Goal: Task Accomplishment & Management: Complete application form

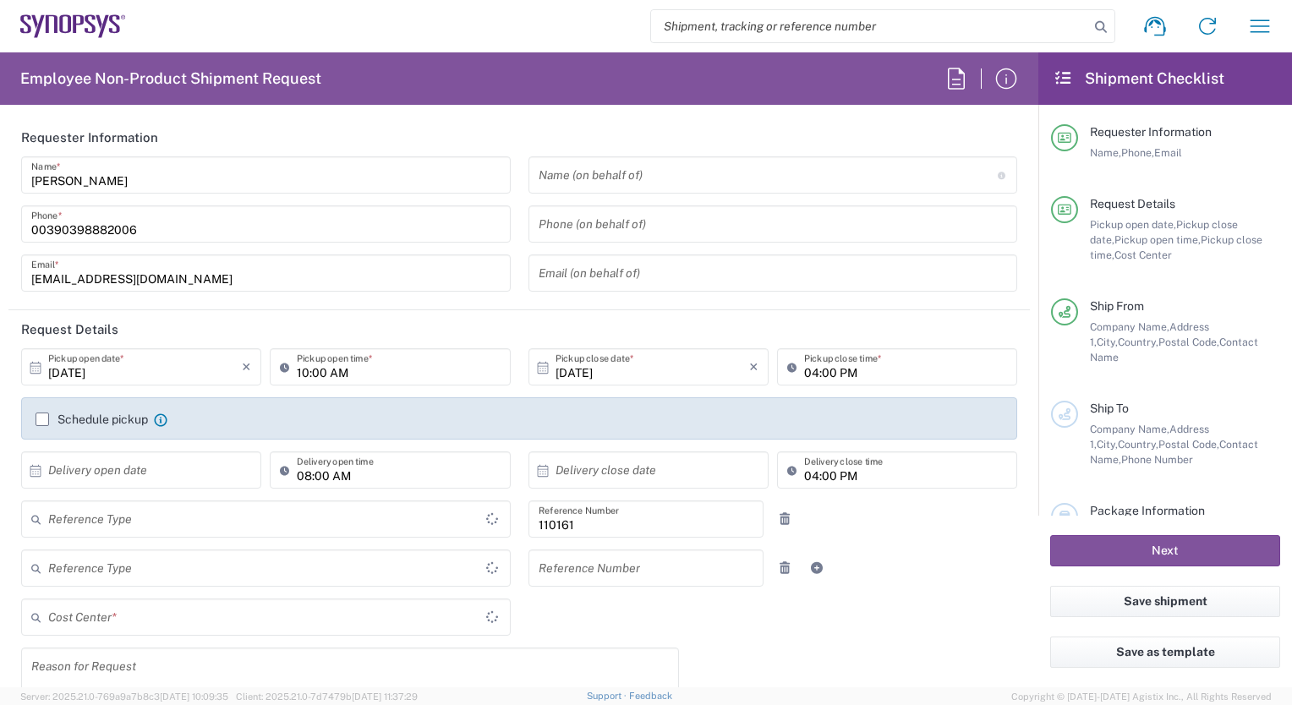
type input "Department"
type input "Delivered at Place"
type input "IT01, FAC, IT01, Agrate Brianza 110161"
type input "[GEOGRAPHIC_DATA]"
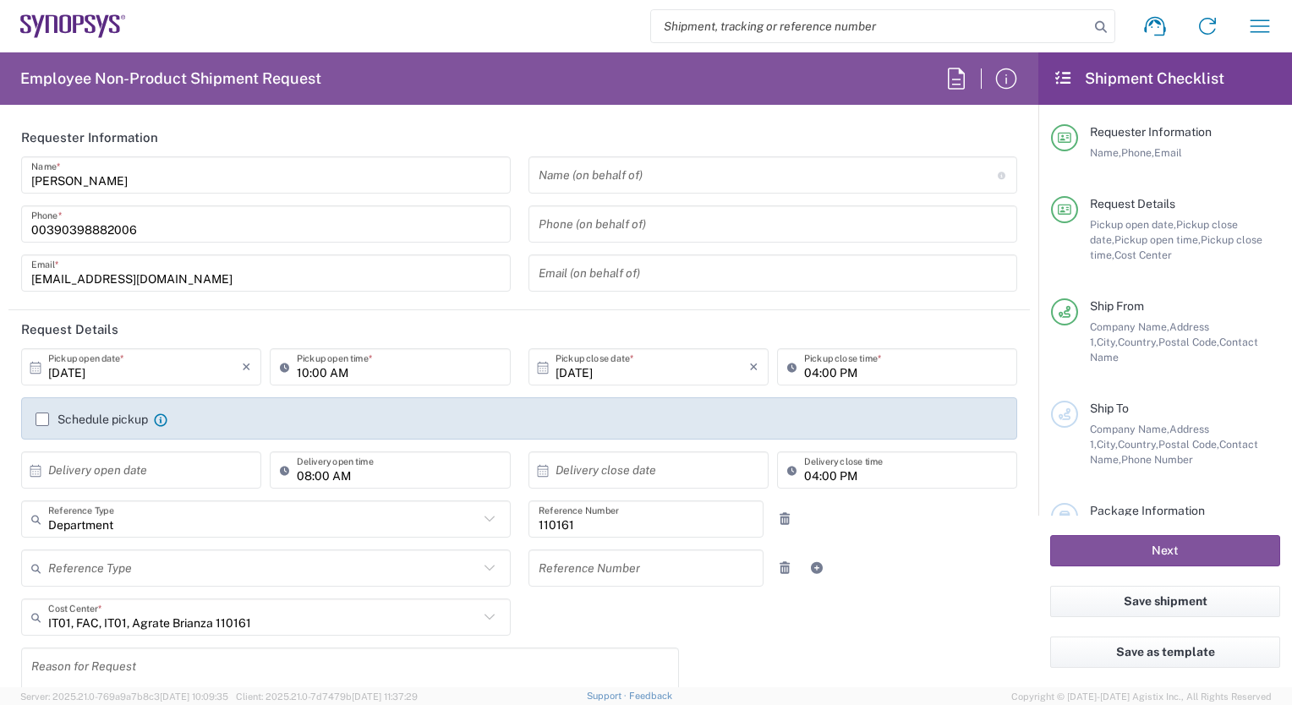
type input "Agrate Brianza IT01"
click at [565, 181] on input "text" at bounding box center [768, 176] width 459 height 30
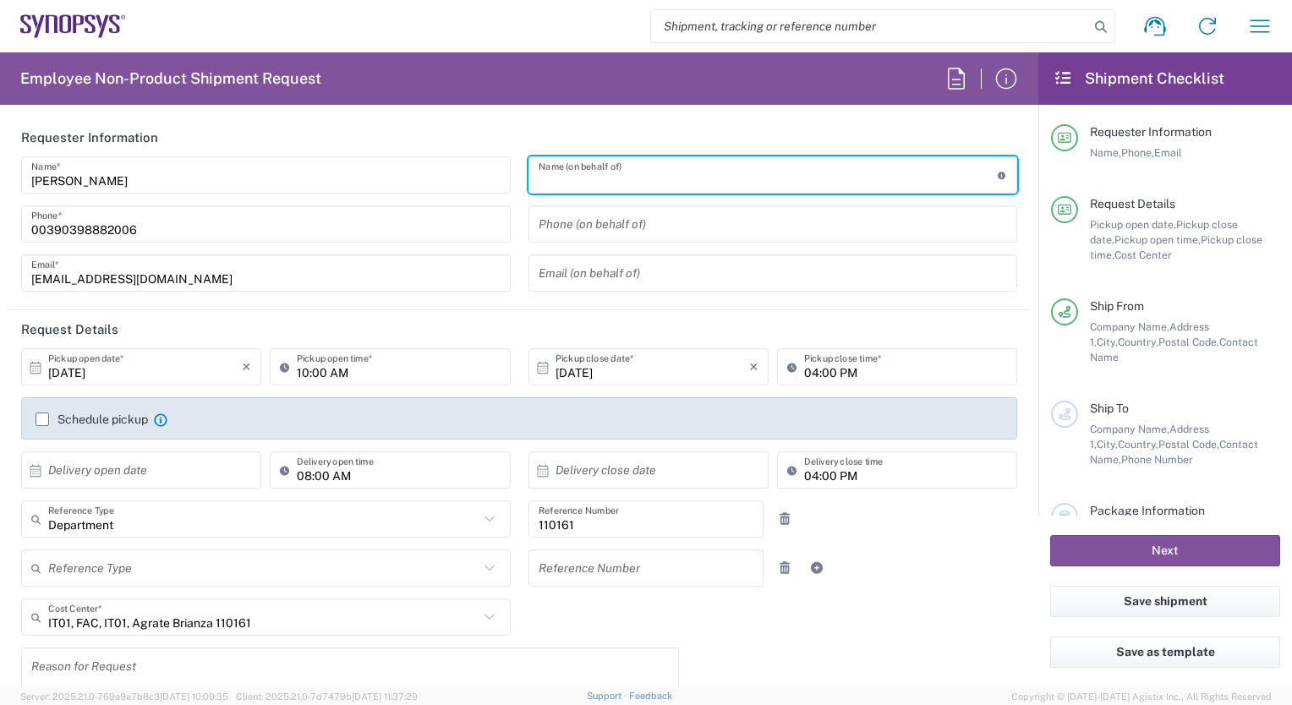
type input "t"
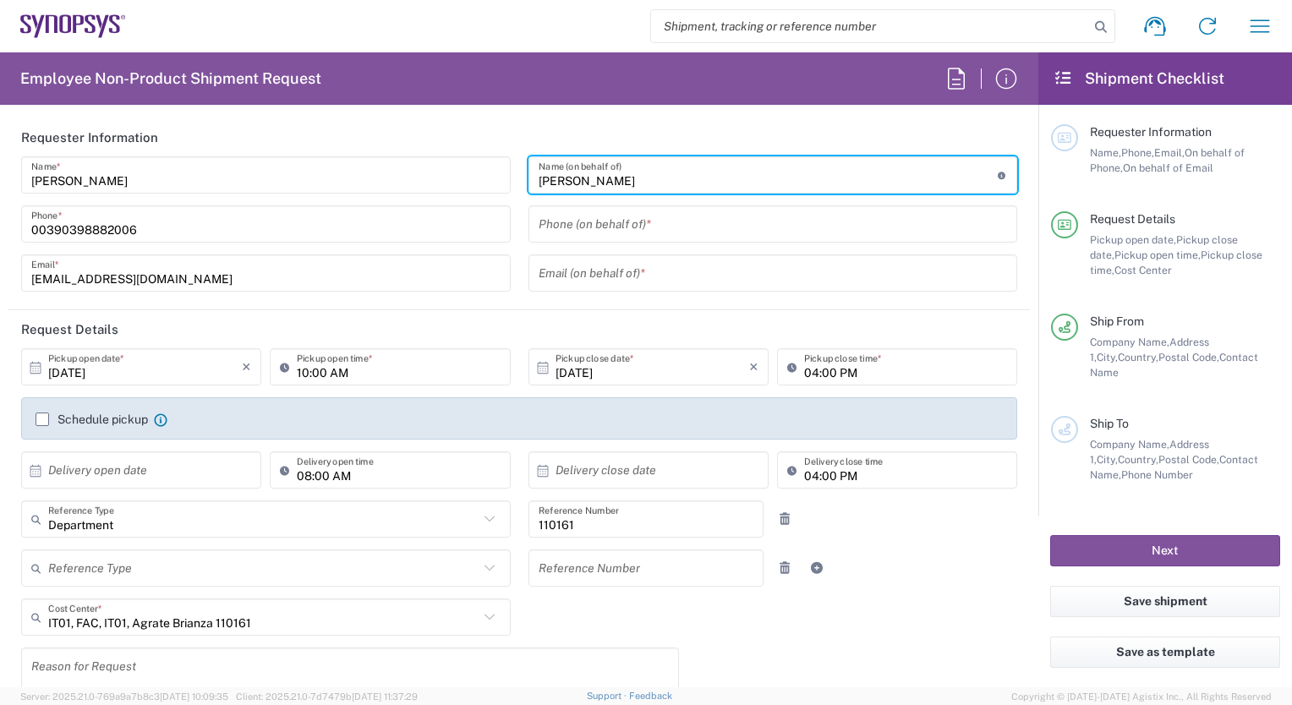
type input "[PERSON_NAME]"
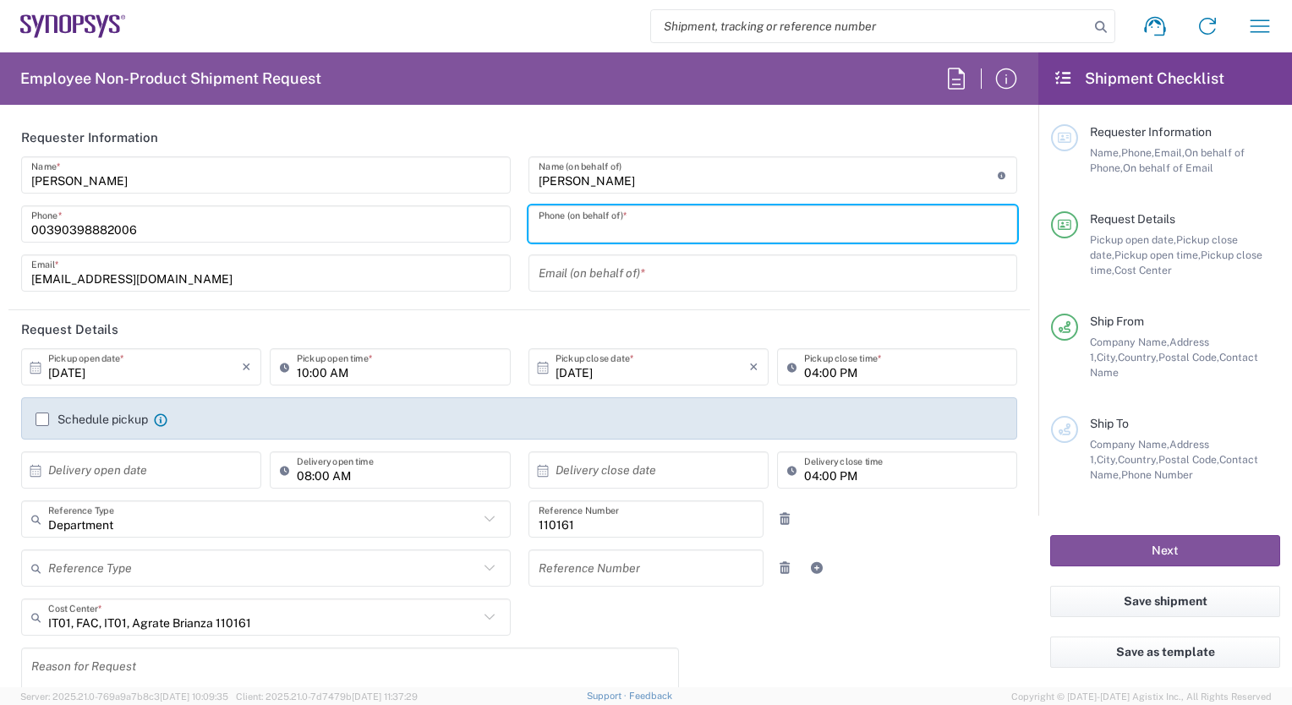
click at [553, 218] on input "tel" at bounding box center [773, 225] width 469 height 30
type input "3897818660"
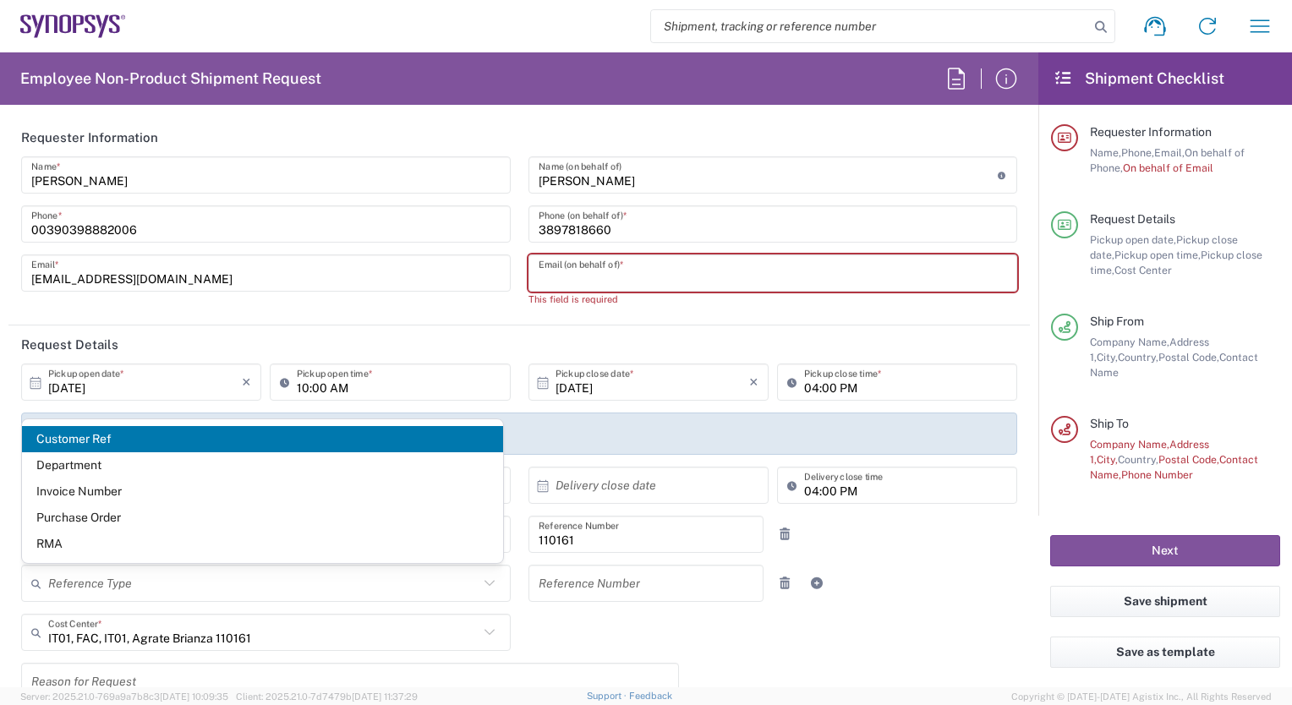
click at [565, 262] on input "text" at bounding box center [773, 274] width 469 height 30
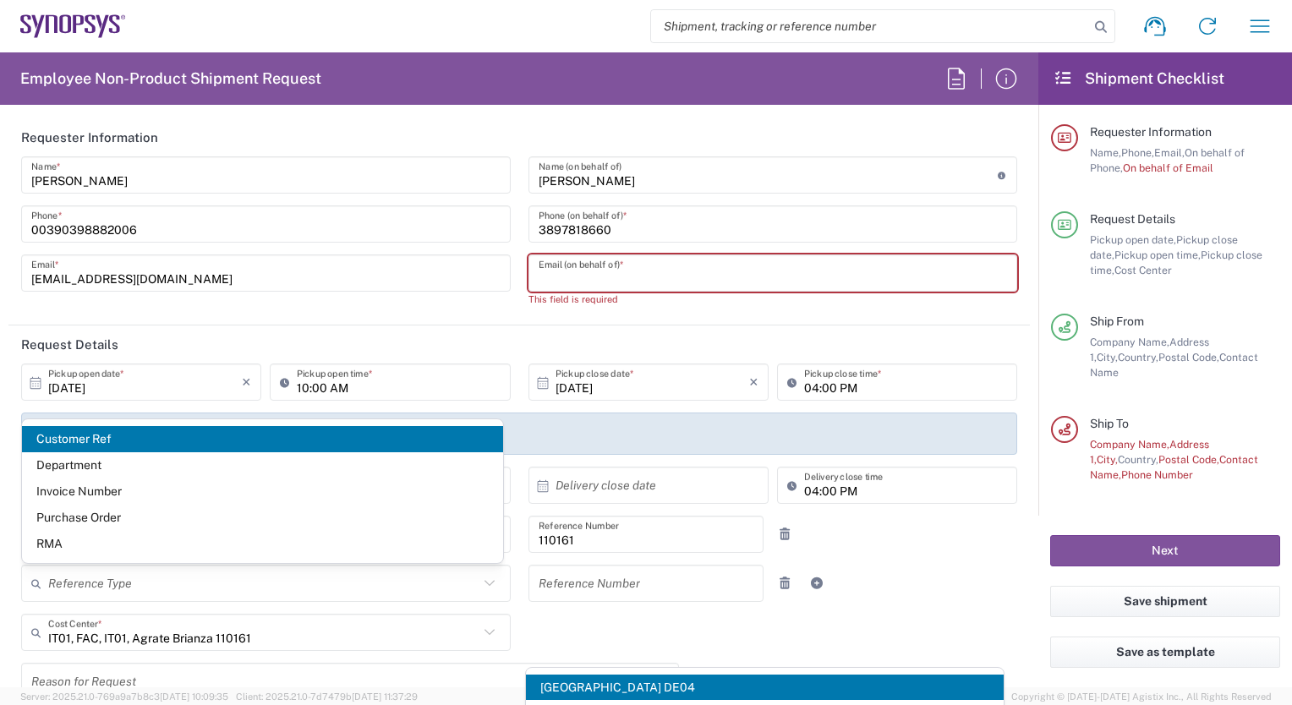
click at [565, 262] on input "text" at bounding box center [773, 274] width 469 height 30
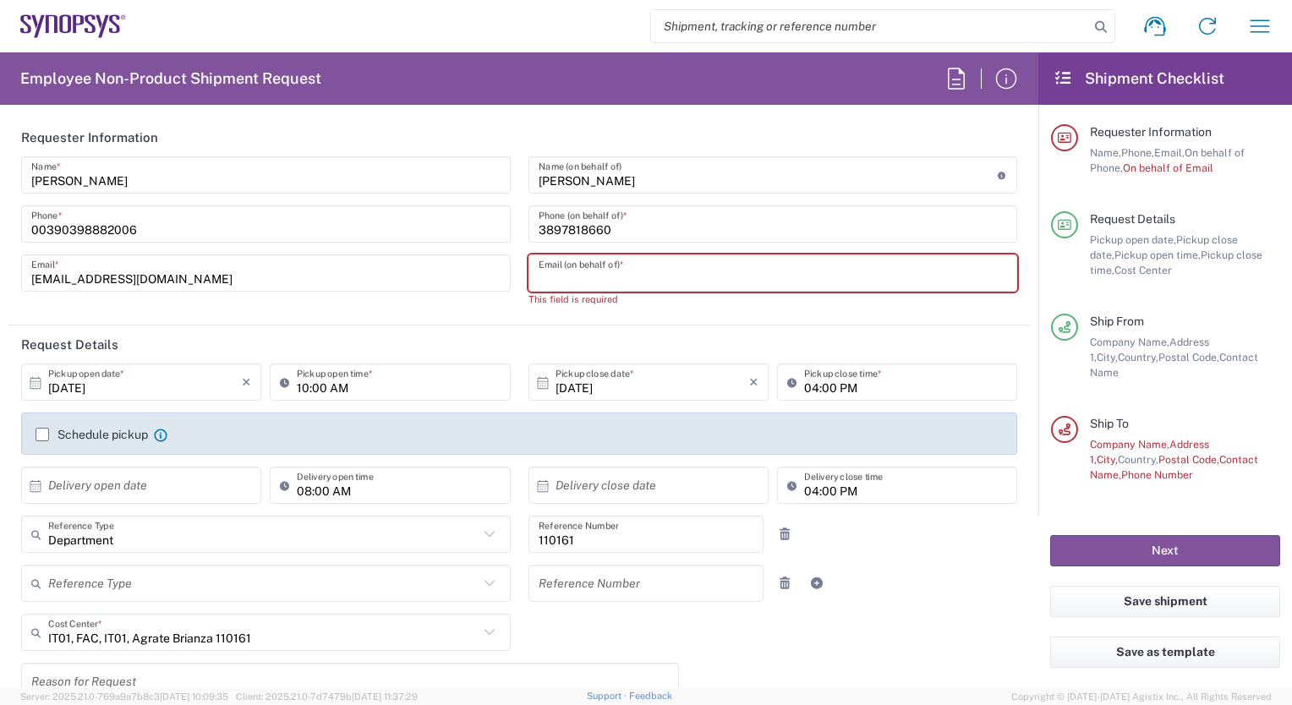
type input "[EMAIL_ADDRESS][DOMAIN_NAME]"
type input "[STREET_ADDRESS]"
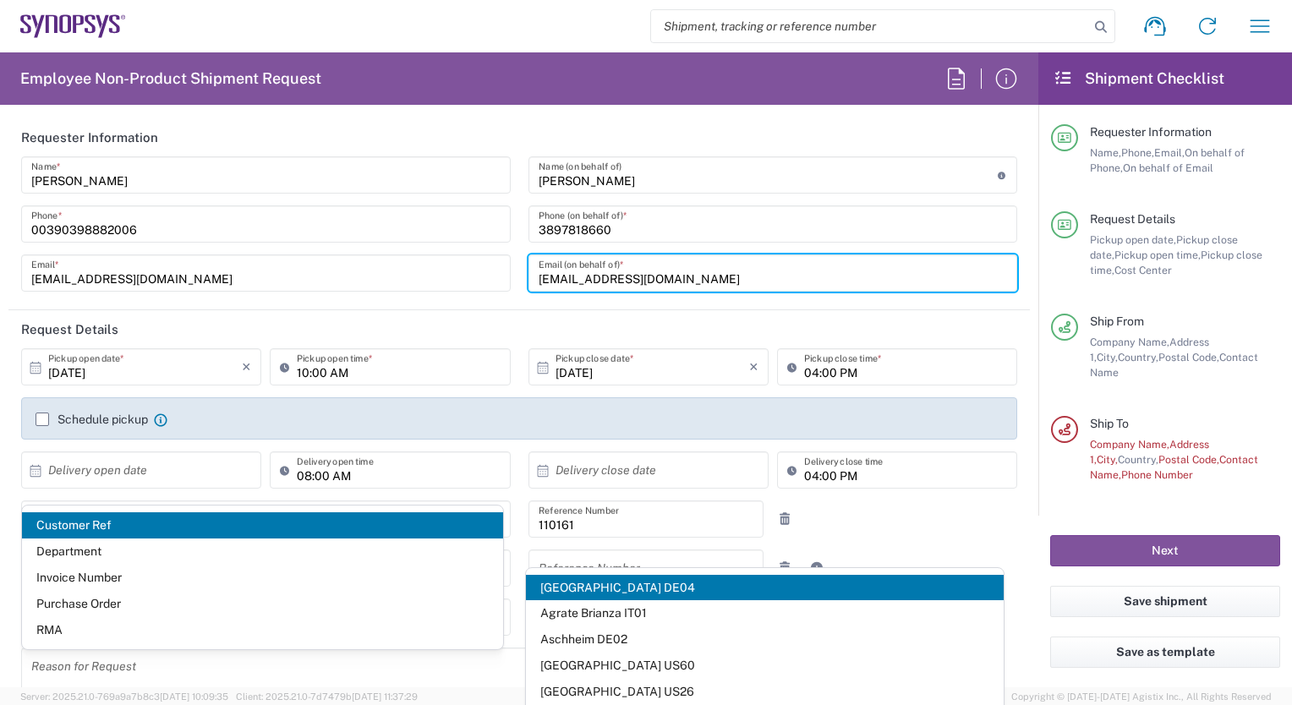
scroll to position [169, 0]
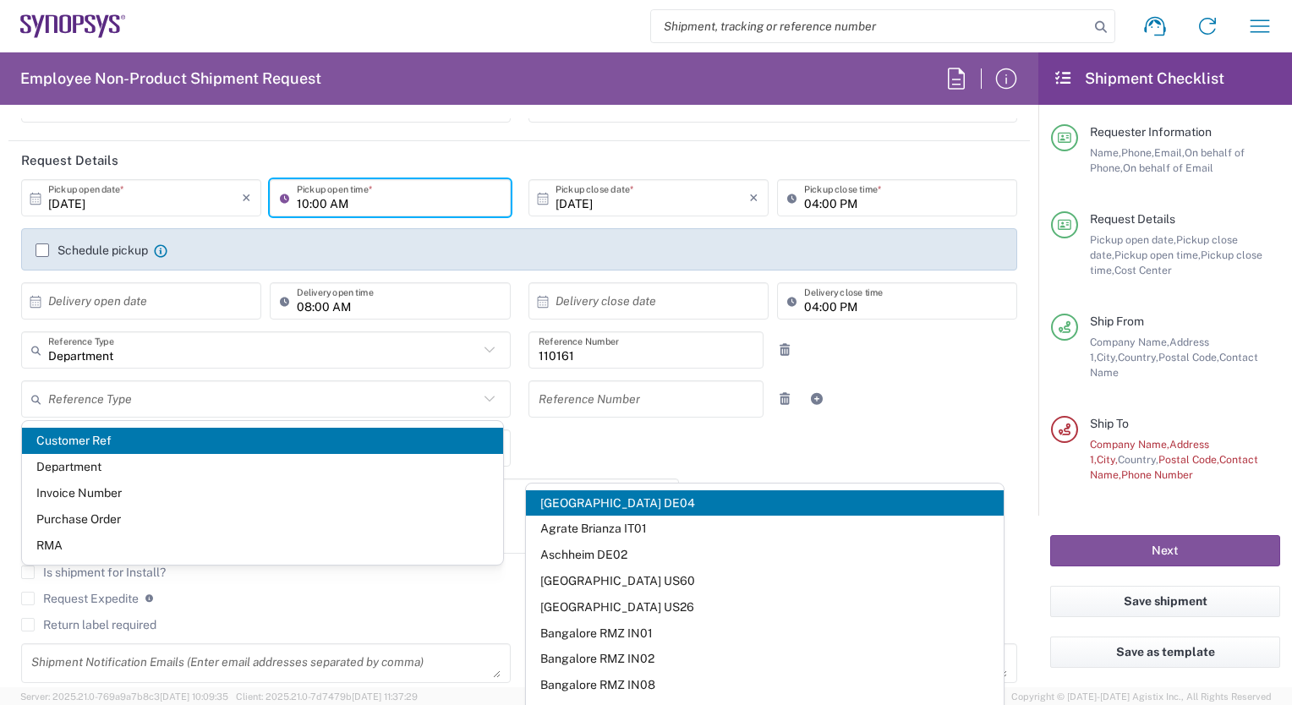
click at [302, 200] on input "10:00 AM" at bounding box center [398, 199] width 203 height 30
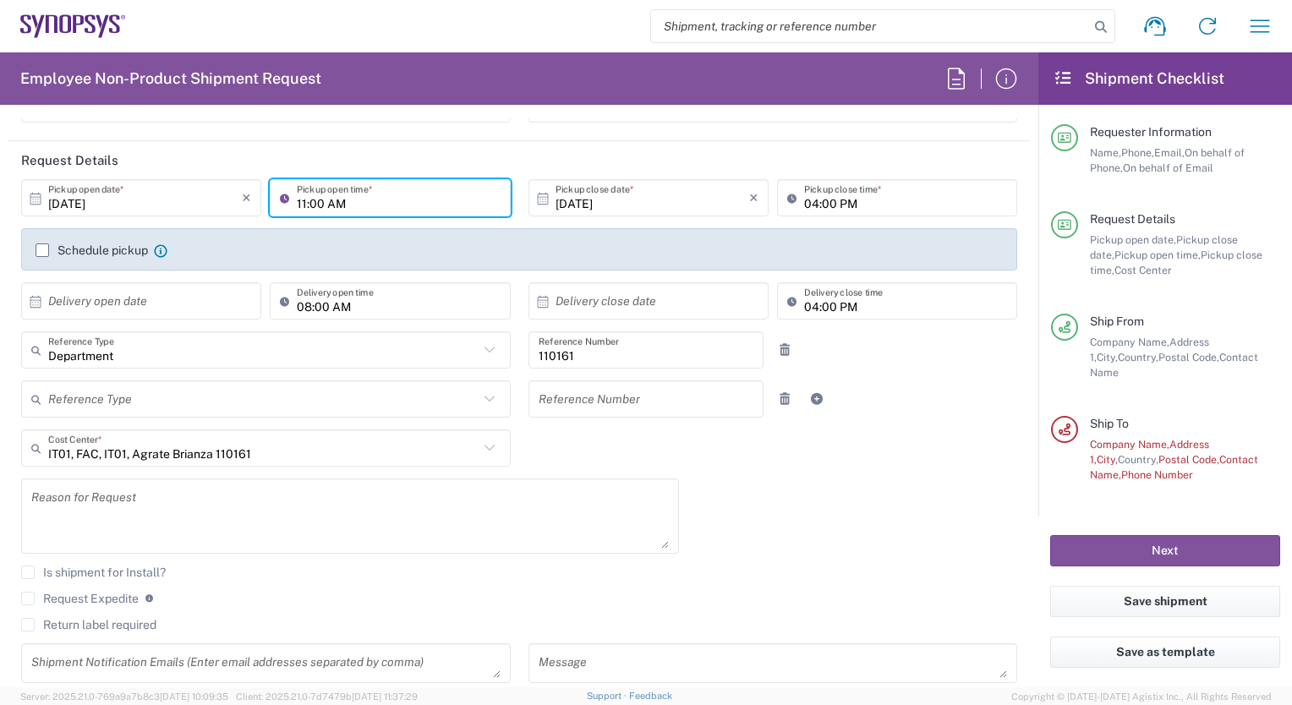
type input "11:00 AM"
click at [804, 202] on input "04:00 PM" at bounding box center [905, 199] width 203 height 30
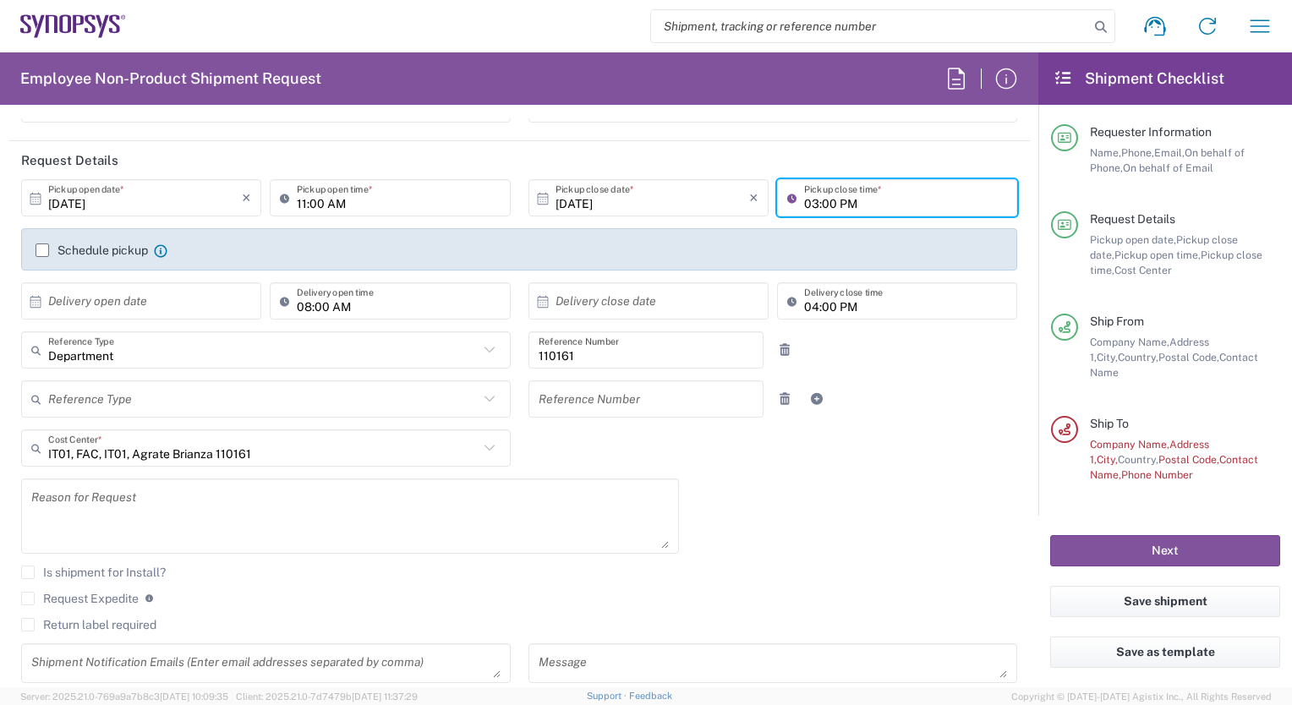
type input "03:00 PM"
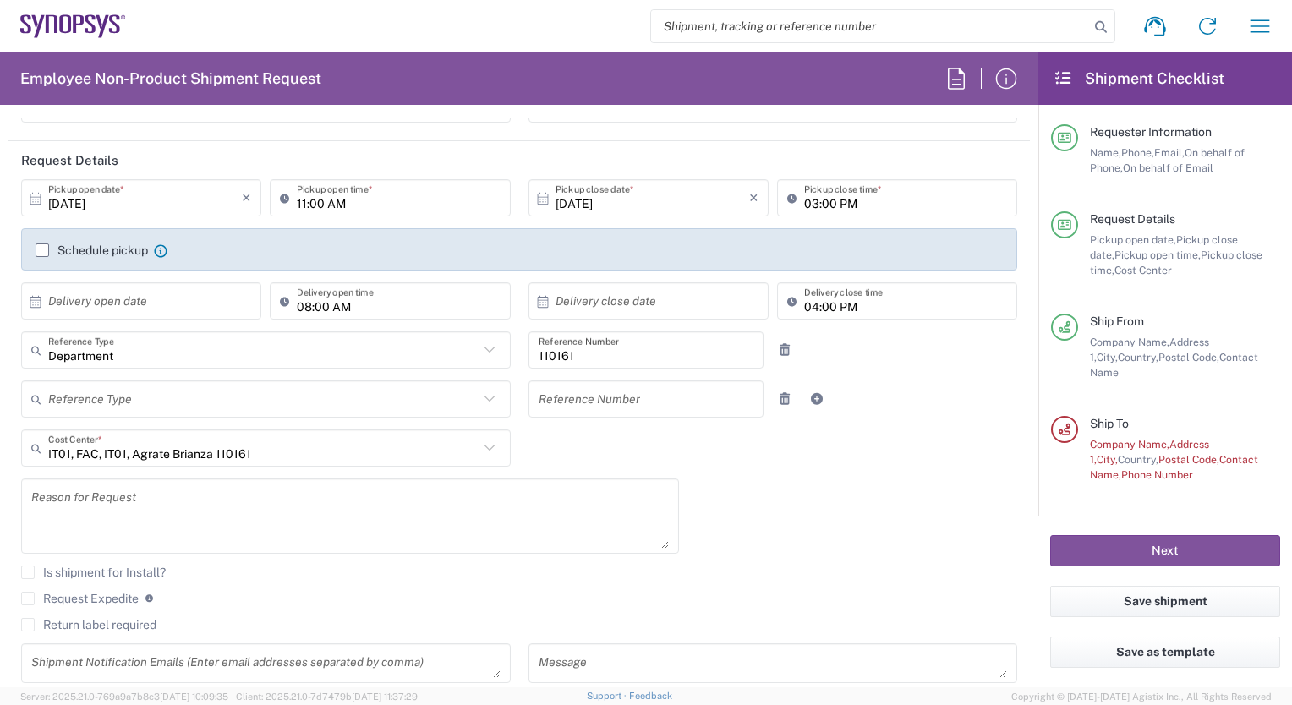
click at [38, 248] on label "Schedule pickup" at bounding box center [92, 251] width 112 height 14
click at [42, 250] on input "Schedule pickup" at bounding box center [42, 250] width 0 height 0
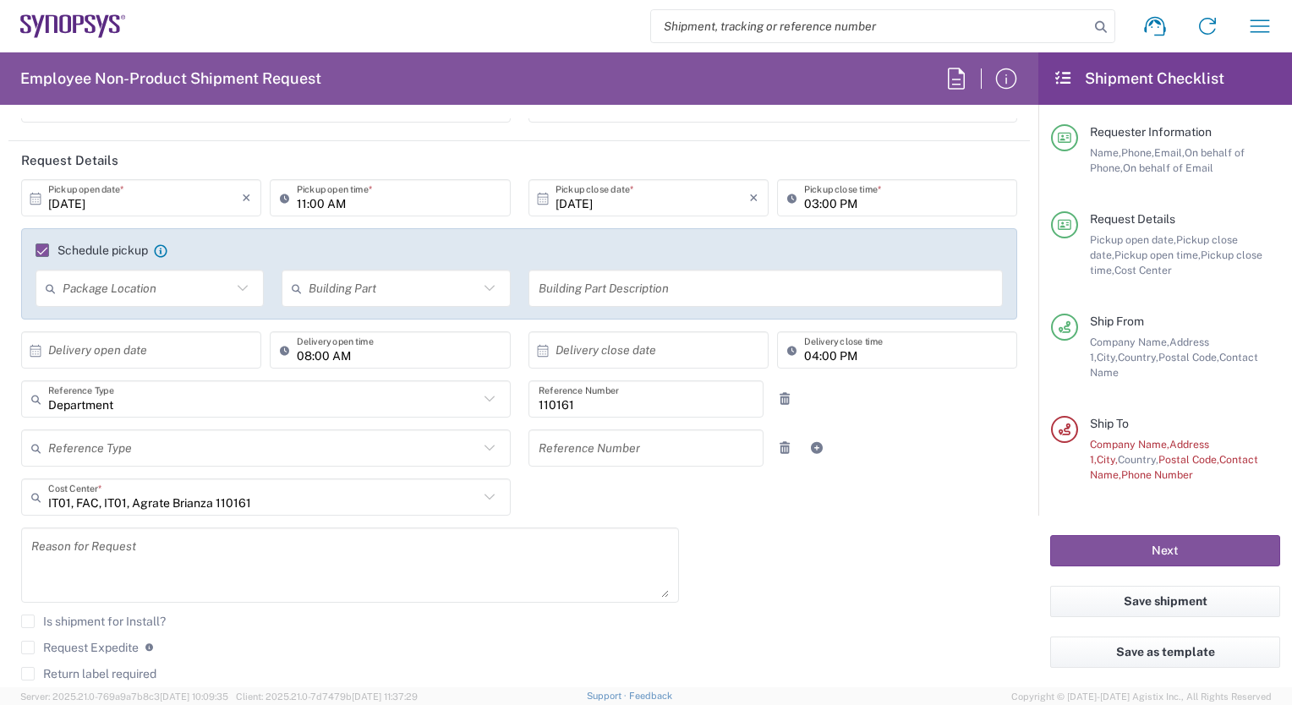
click at [37, 350] on icon at bounding box center [35, 350] width 15 height 15
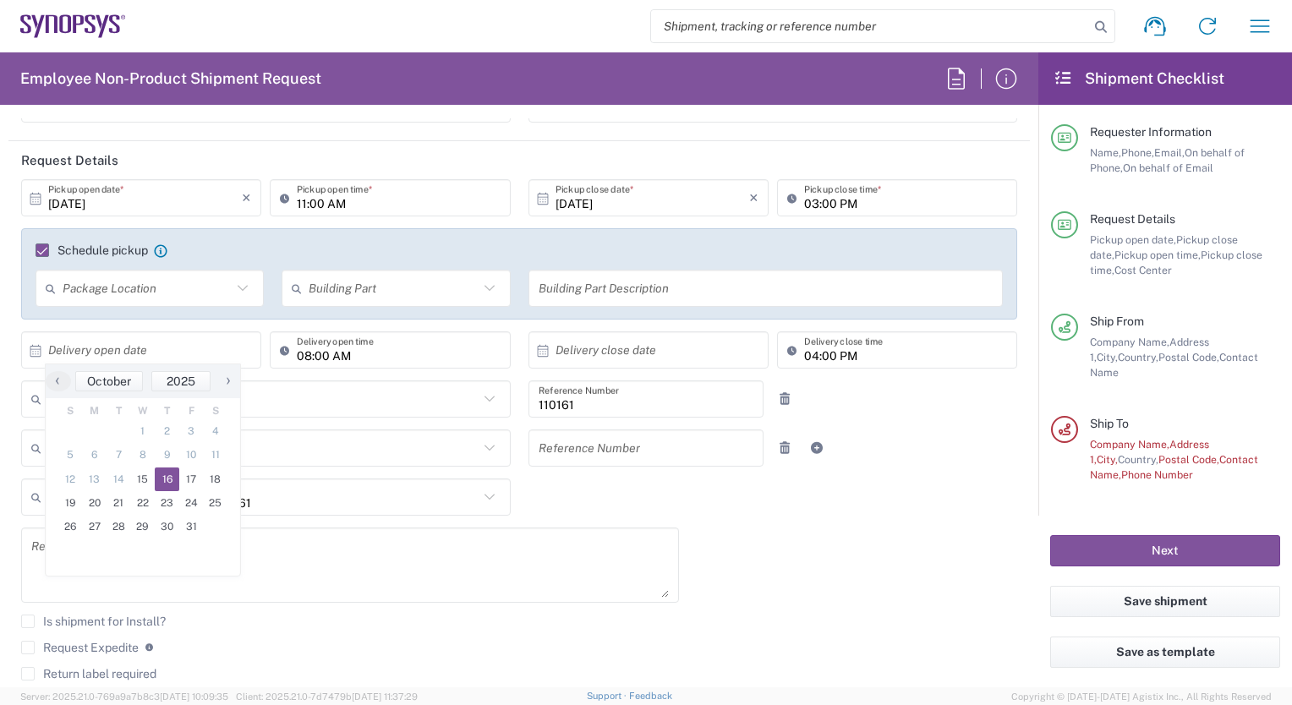
click at [166, 479] on span "16" at bounding box center [167, 480] width 25 height 24
type input "[DATE]"
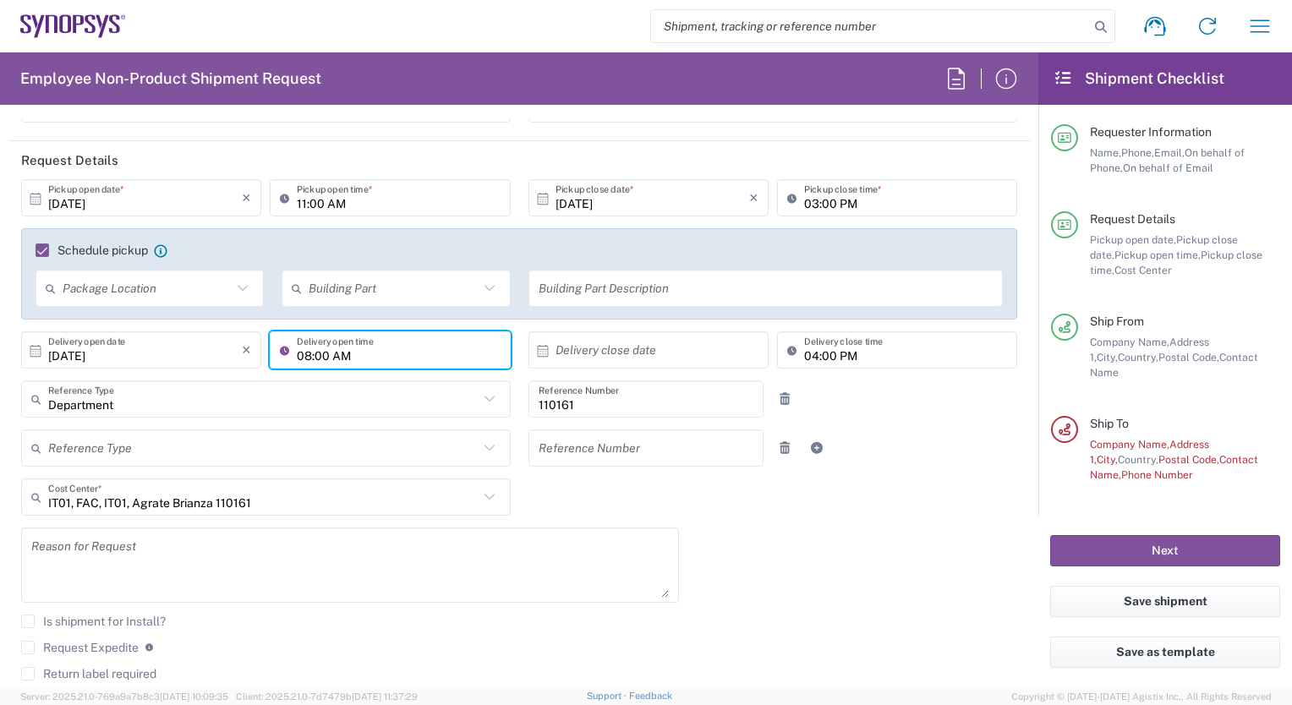
click at [302, 356] on input "08:00 AM" at bounding box center [398, 351] width 203 height 30
type input "10:00 AM"
click at [537, 348] on icon at bounding box center [542, 350] width 11 height 12
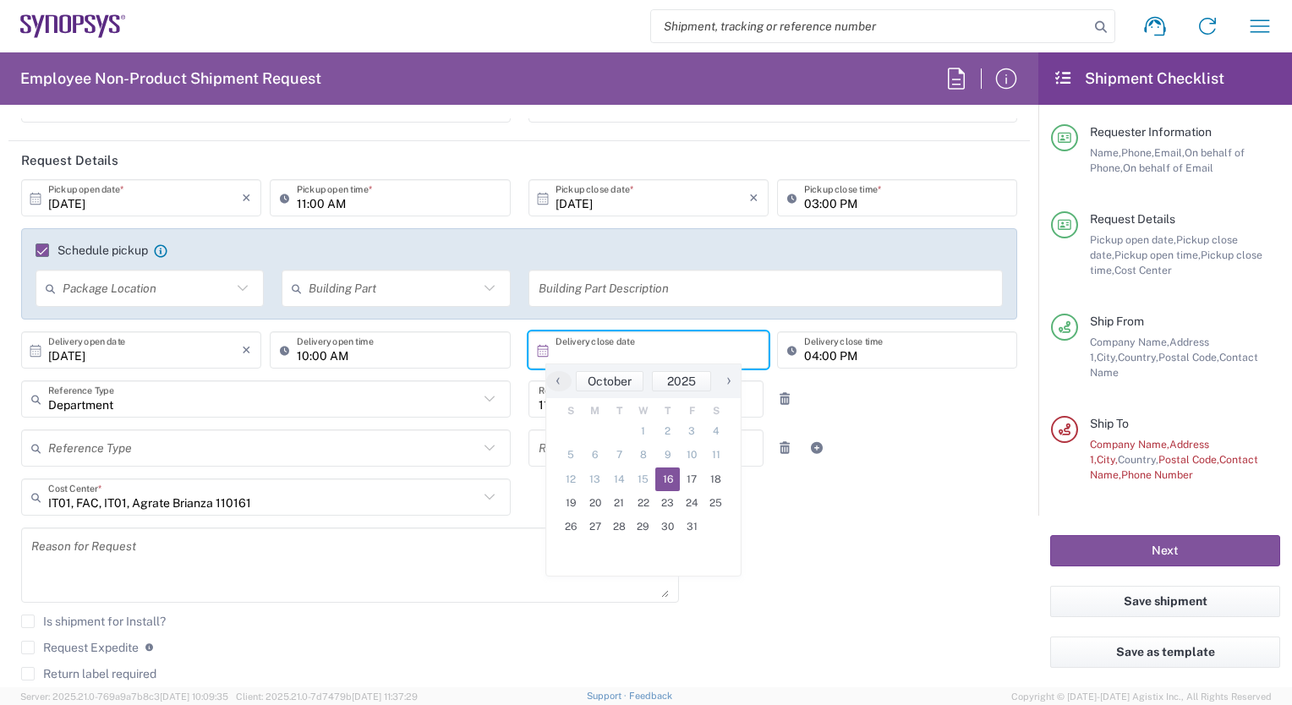
click at [674, 480] on span "16" at bounding box center [667, 480] width 25 height 24
type input "[DATE]"
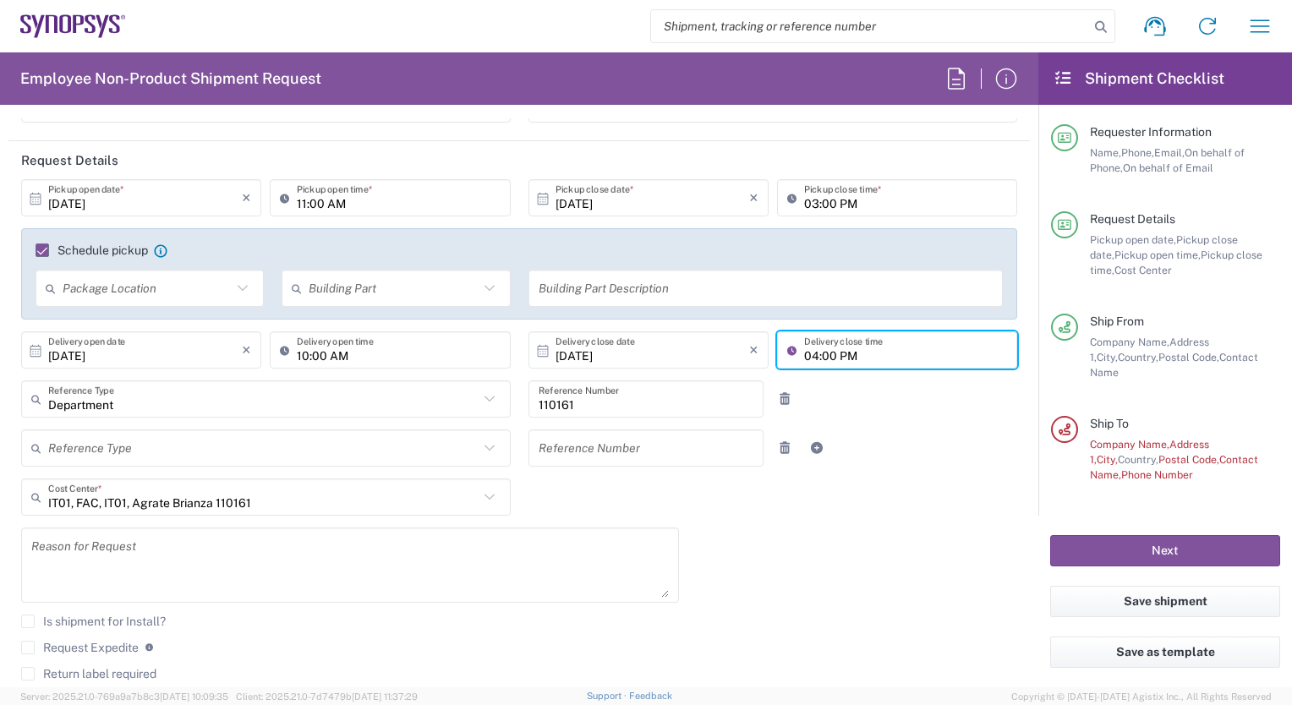
click at [804, 357] on input "04:00 PM" at bounding box center [905, 351] width 203 height 30
type input ":00 PM"
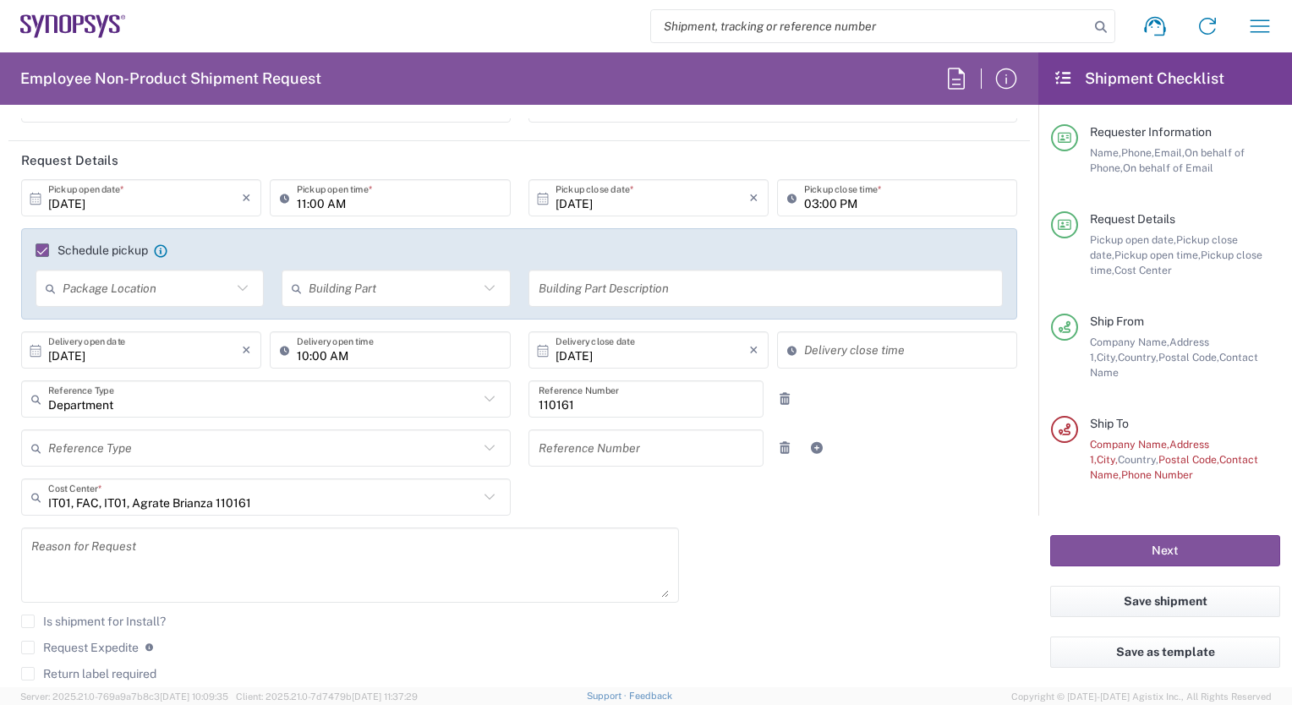
type input "09:42 AM"
